Goal: Task Accomplishment & Management: Manage account settings

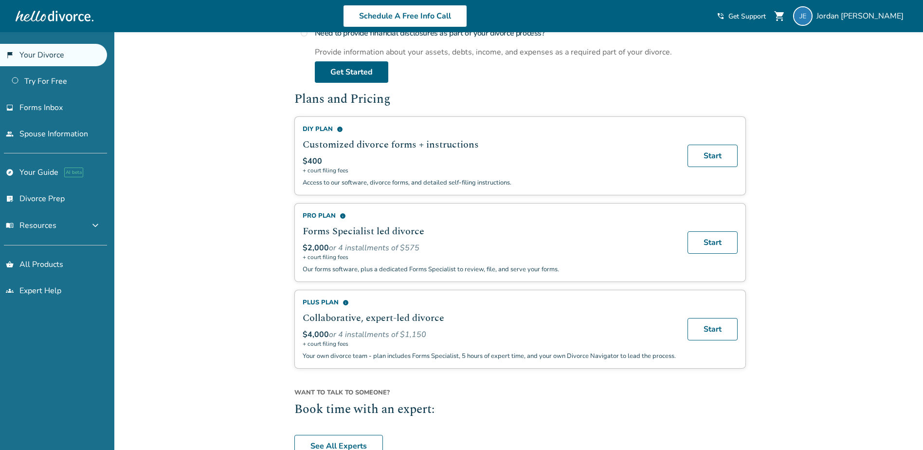
scroll to position [584, 0]
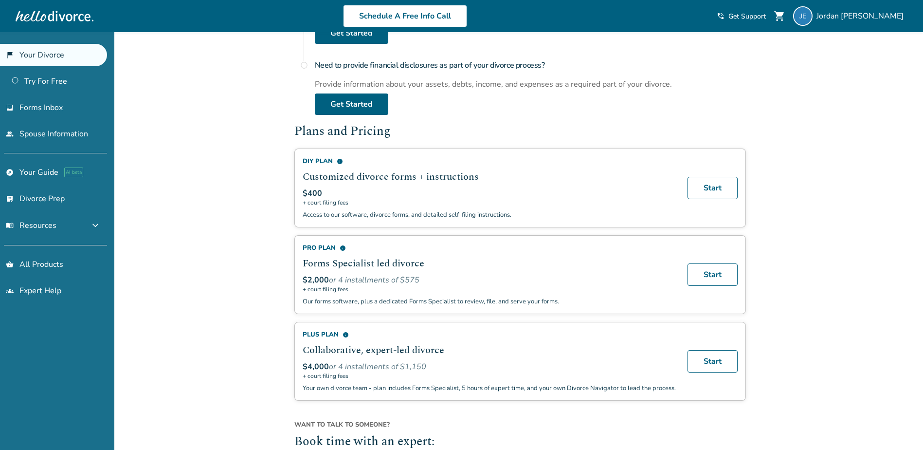
scroll to position [535, 0]
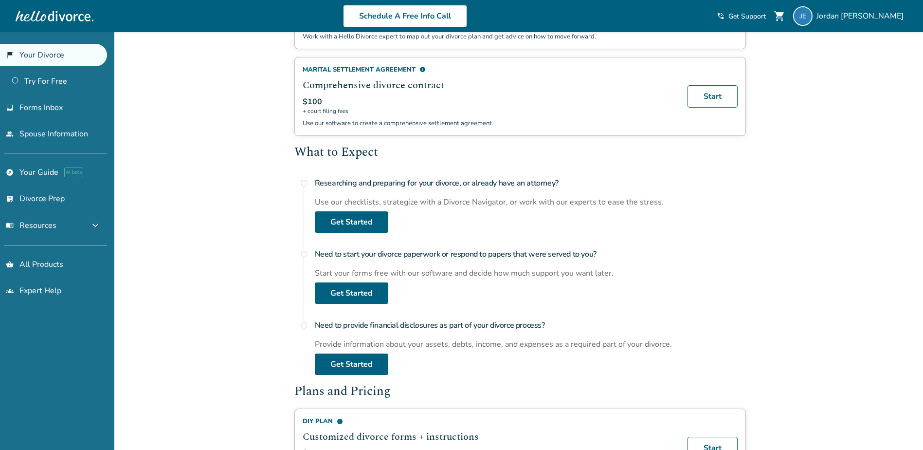
click at [792, 247] on div "Added to cart Welcome, [PERSON_NAME] This is your divorce portal. You can start…" at bounding box center [461, 311] width 923 height 1044
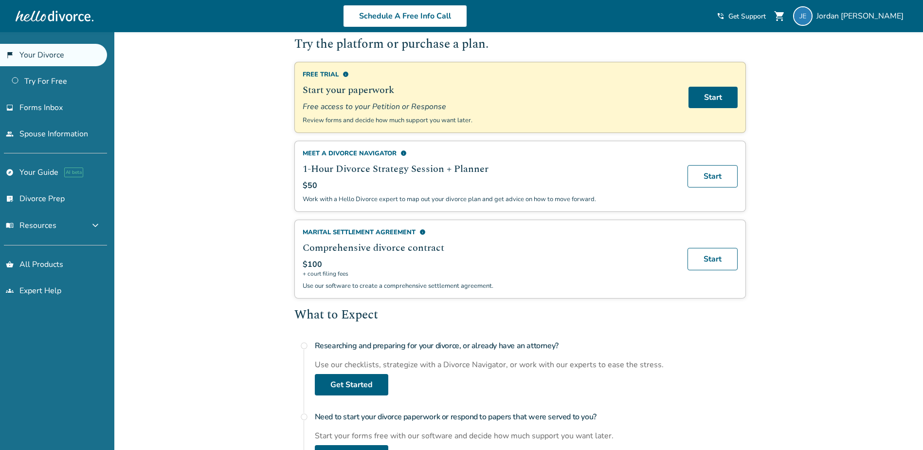
scroll to position [49, 0]
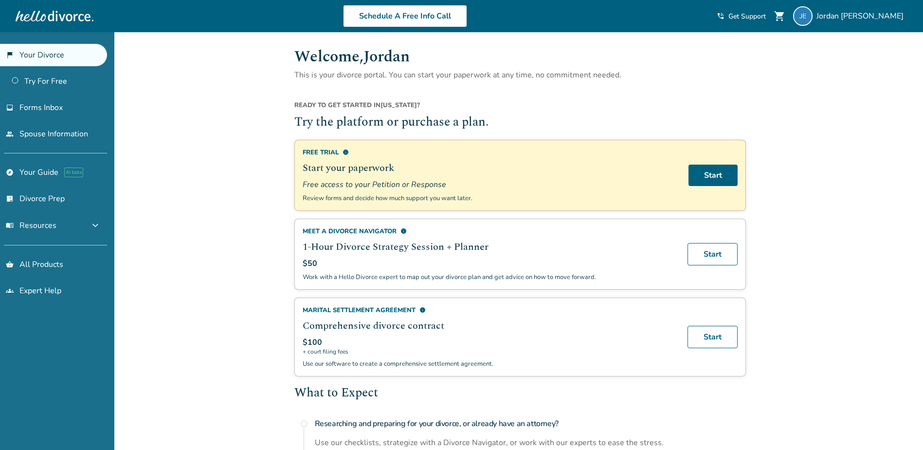
scroll to position [0, 0]
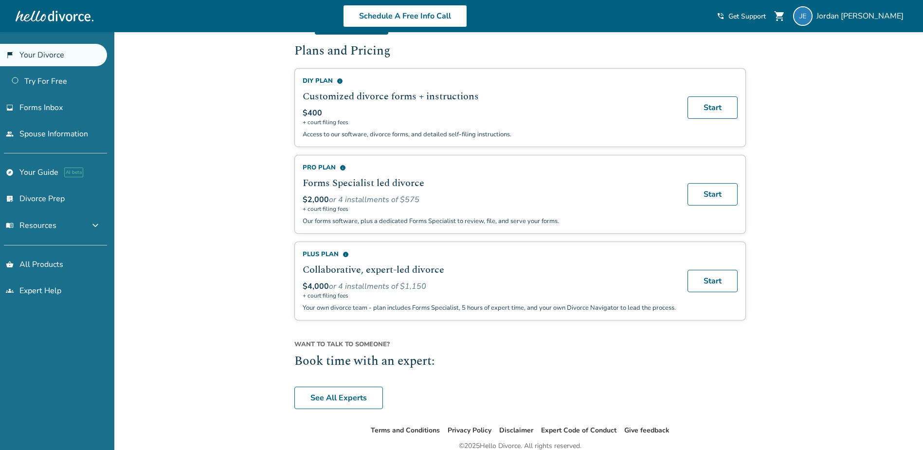
scroll to position [584, 0]
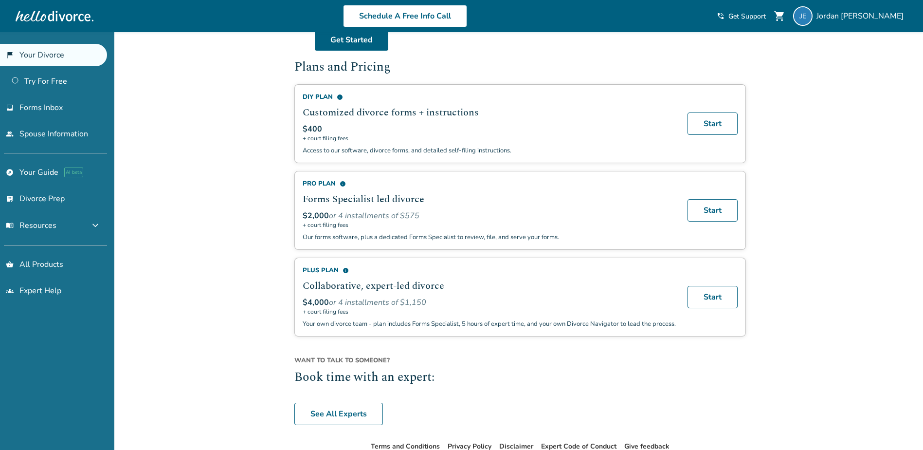
scroll to position [570, 0]
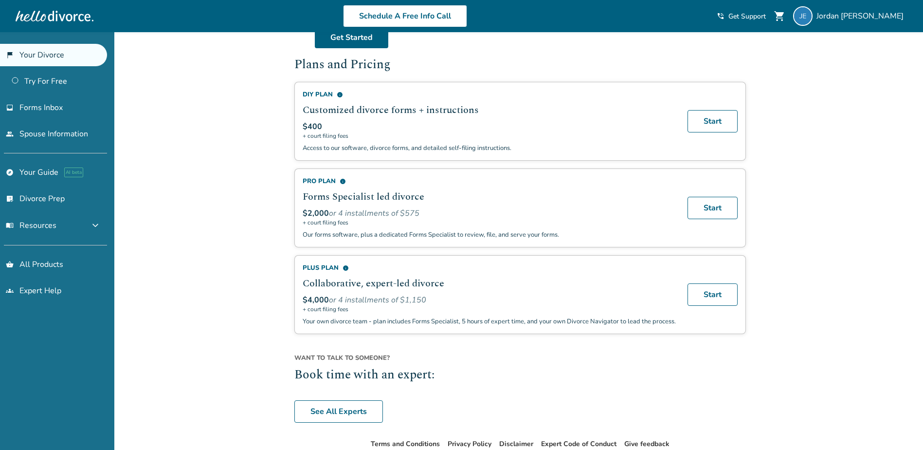
click at [456, 147] on p "Access to our software, divorce forms, and detailed self-filing instructions." at bounding box center [489, 148] width 373 height 9
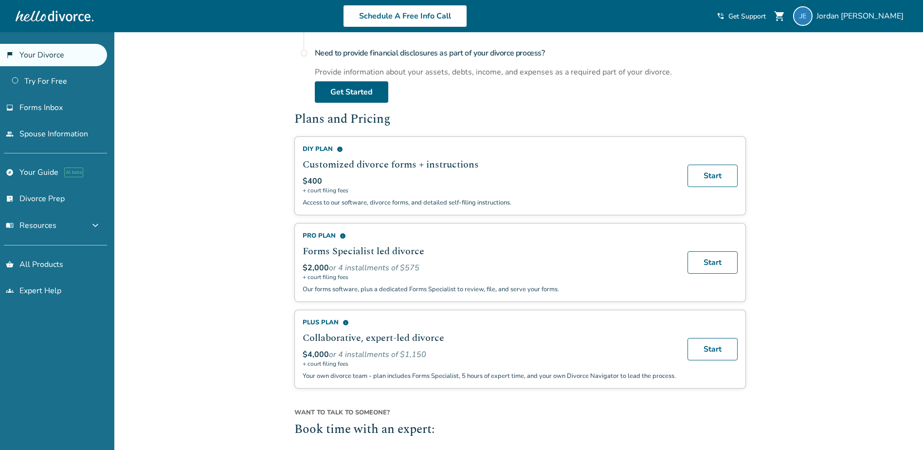
scroll to position [635, 0]
